Goal: Information Seeking & Learning: Find specific fact

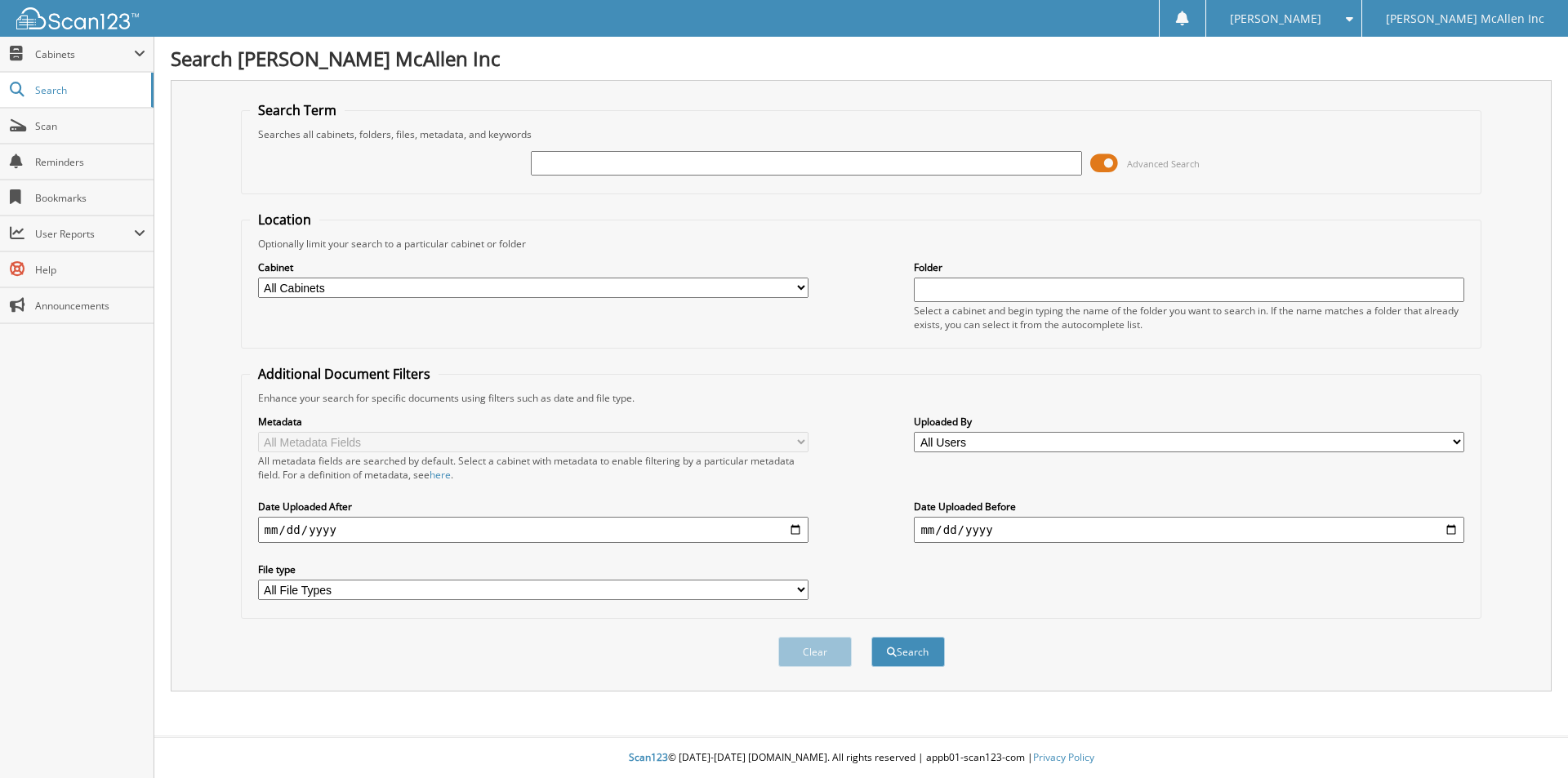
click at [1114, 167] on span at bounding box center [1104, 164] width 28 height 25
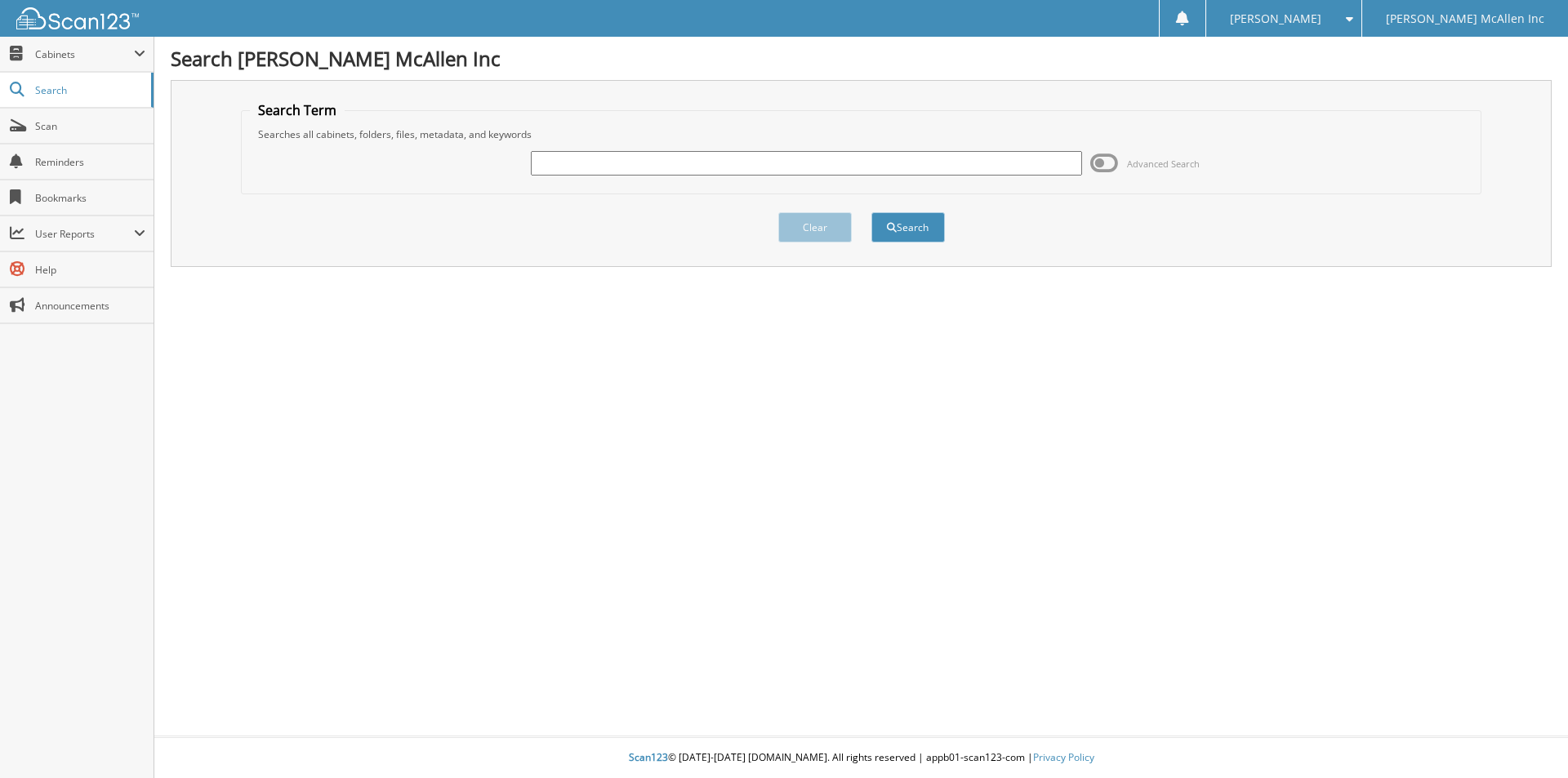
click at [1011, 167] on input "text" at bounding box center [805, 164] width 550 height 25
type input "NUA87436"
click at [872, 212] on button "Search" at bounding box center [908, 227] width 73 height 30
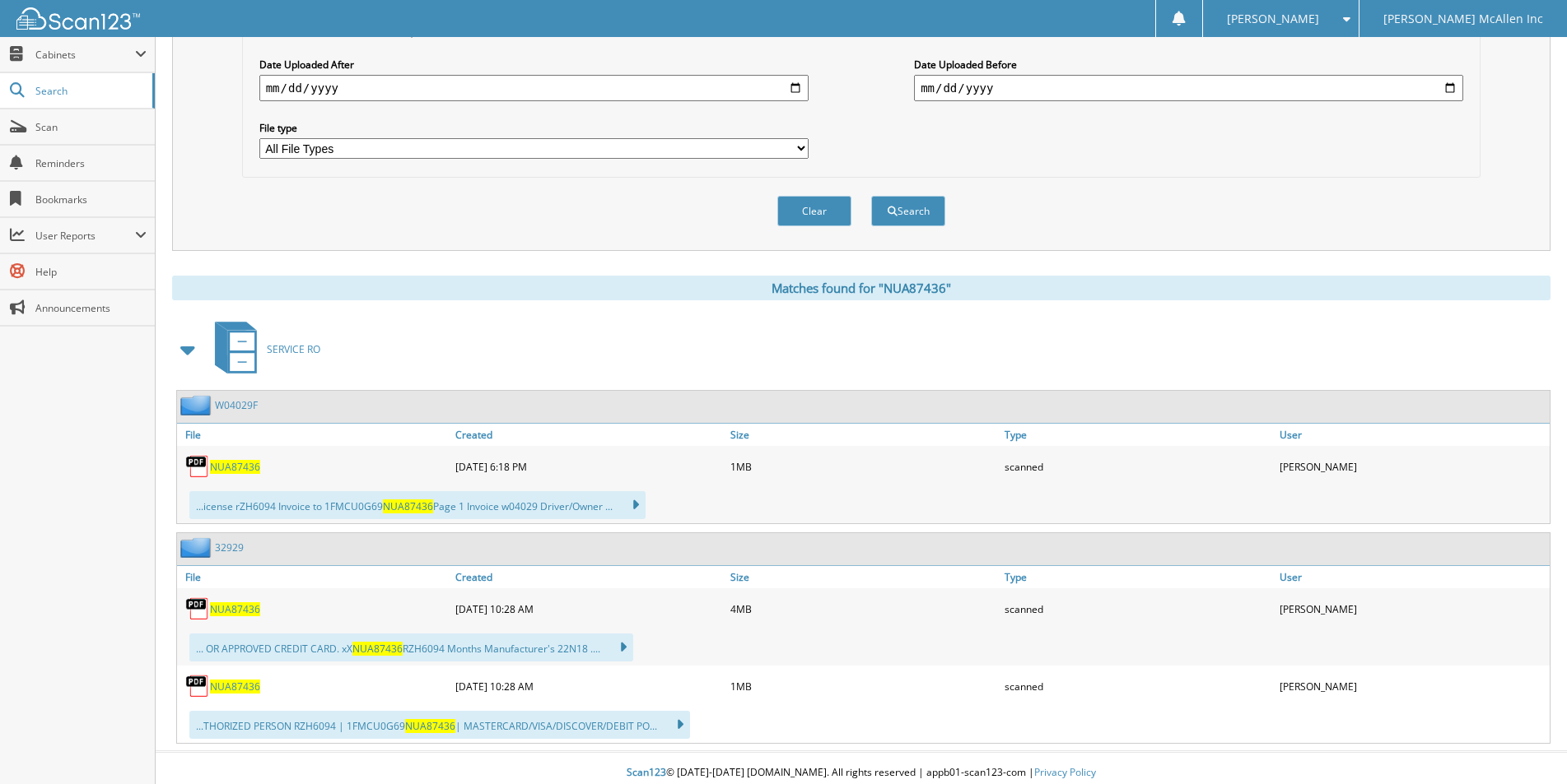
scroll to position [456, 0]
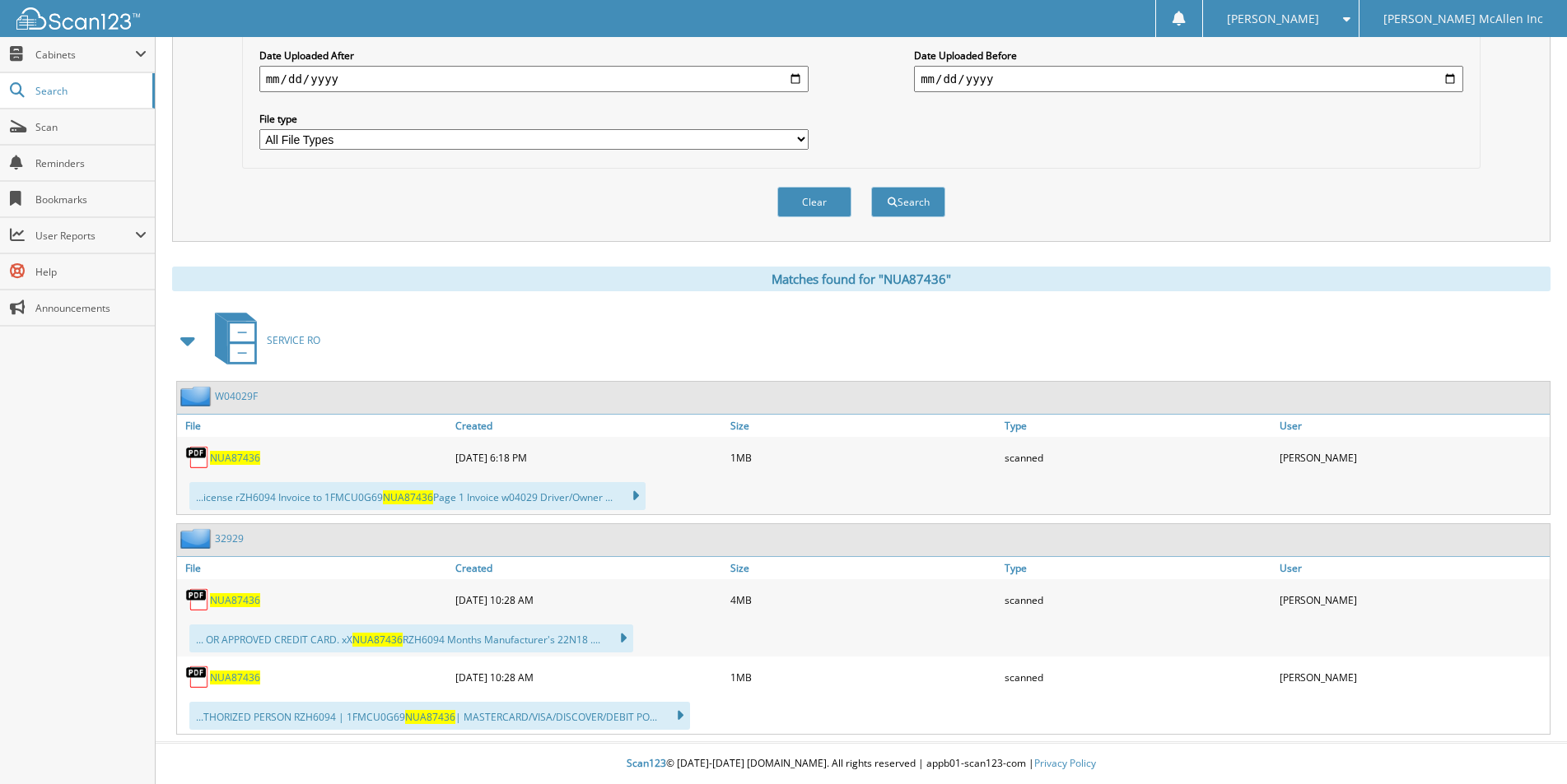
click at [245, 673] on span "NUA87436" at bounding box center [235, 677] width 51 height 14
click at [239, 595] on span "NUA87436" at bounding box center [235, 600] width 51 height 14
